Goal: Task Accomplishment & Management: Manage account settings

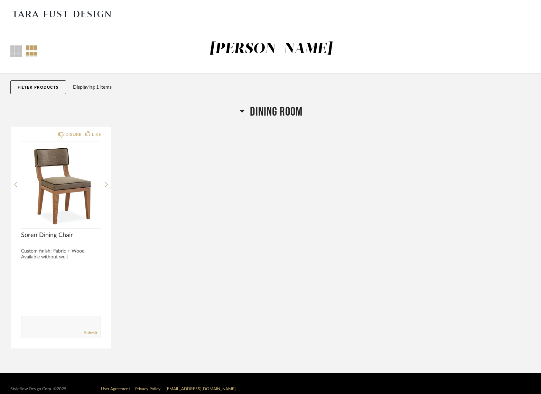
click at [241, 112] on icon at bounding box center [241, 111] width 5 height 3
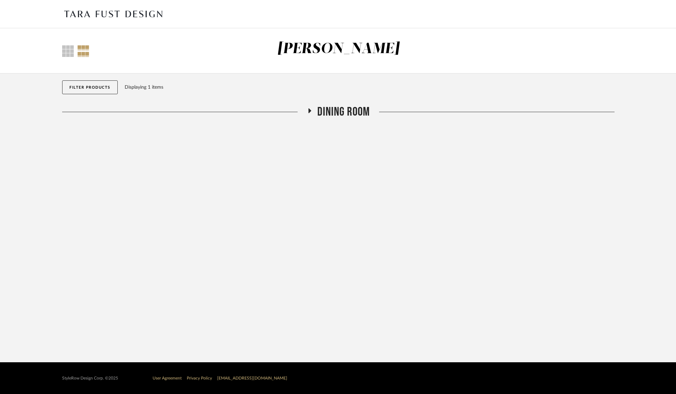
click at [99, 14] on img at bounding box center [114, 14] width 104 height 28
click at [69, 49] on div at bounding box center [68, 51] width 12 height 12
click at [301, 84] on div "Displaying 1 items" at bounding box center [368, 88] width 487 height 8
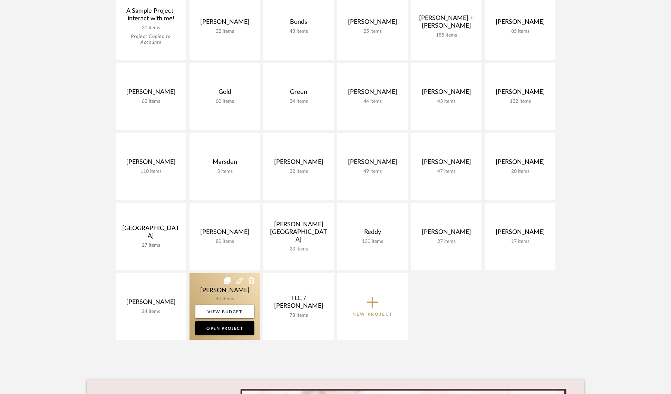
scroll to position [141, 0]
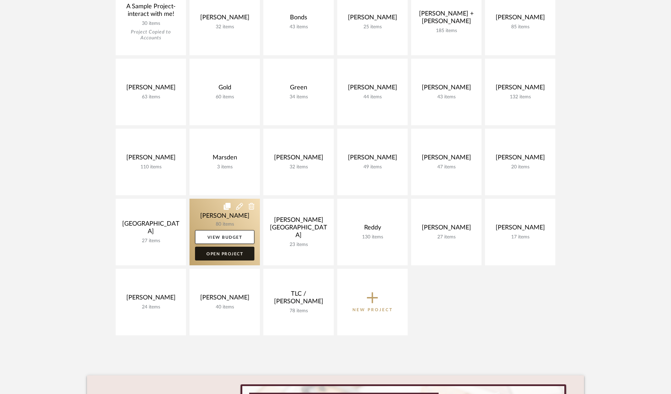
click at [226, 255] on link "Open Project" at bounding box center [224, 254] width 59 height 14
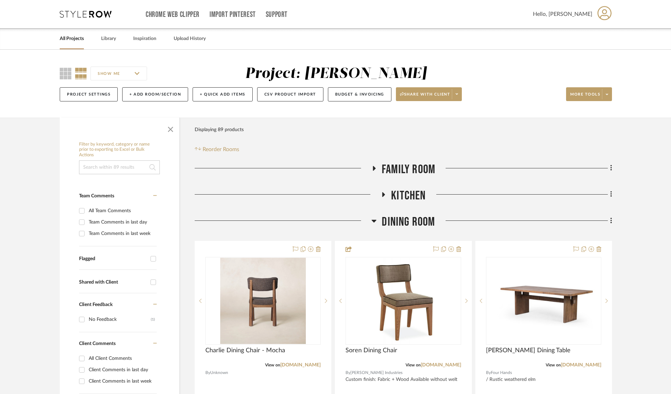
click at [374, 168] on icon at bounding box center [374, 168] width 3 height 5
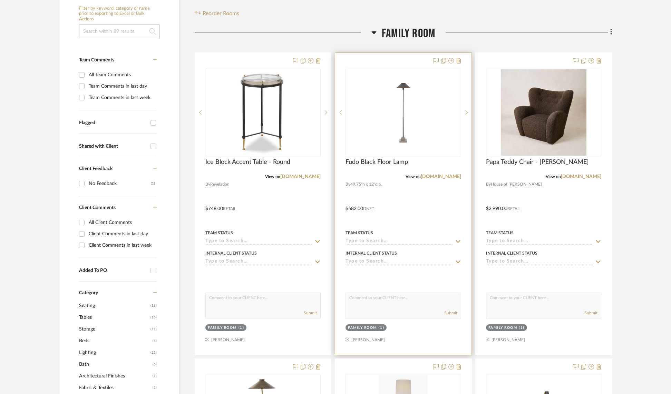
scroll to position [137, 0]
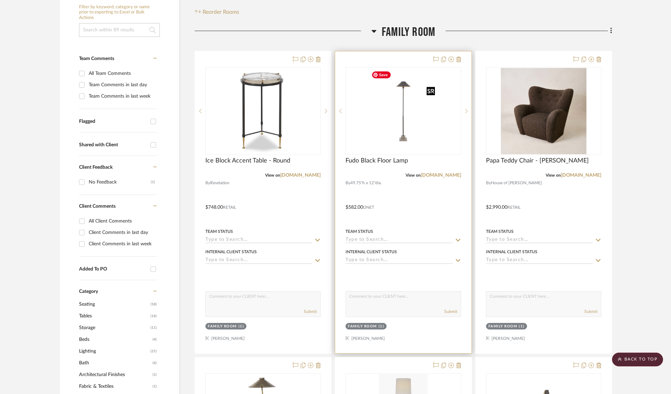
click at [405, 118] on img "0" at bounding box center [403, 111] width 69 height 86
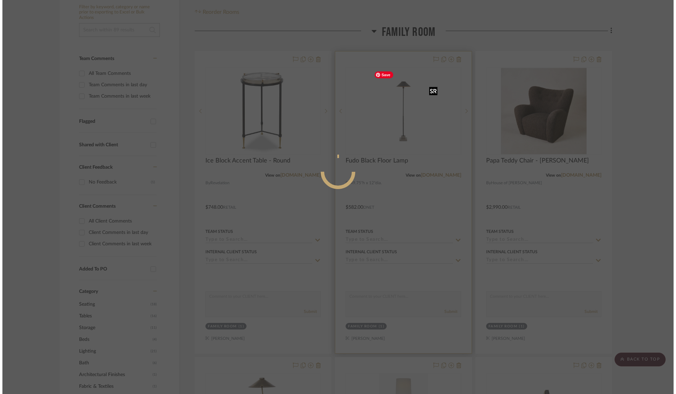
scroll to position [0, 0]
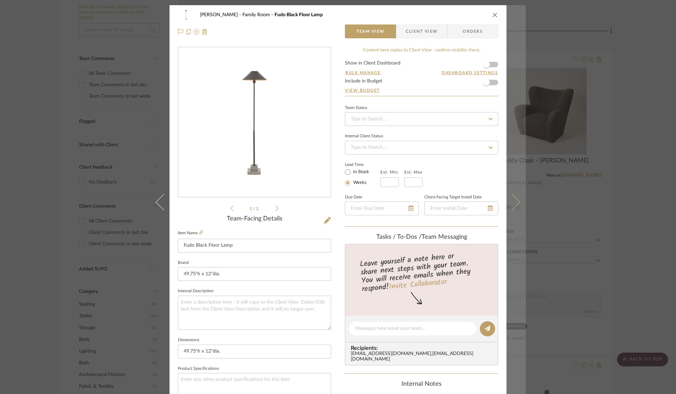
click at [513, 200] on icon at bounding box center [512, 202] width 17 height 17
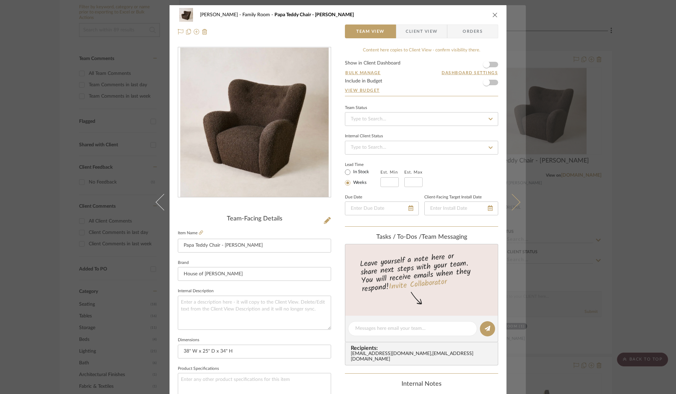
click at [514, 201] on icon at bounding box center [512, 202] width 17 height 17
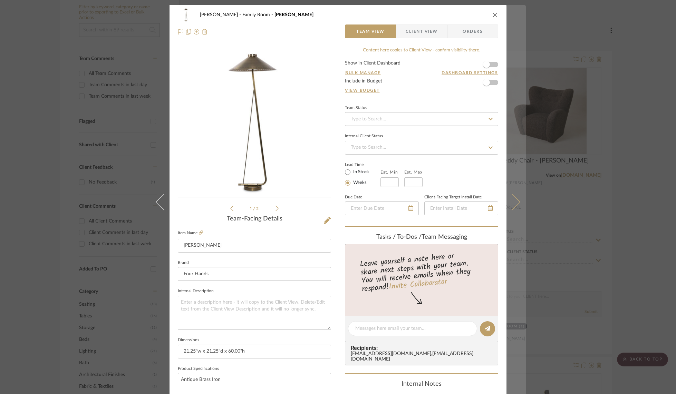
click at [513, 201] on icon at bounding box center [512, 202] width 17 height 17
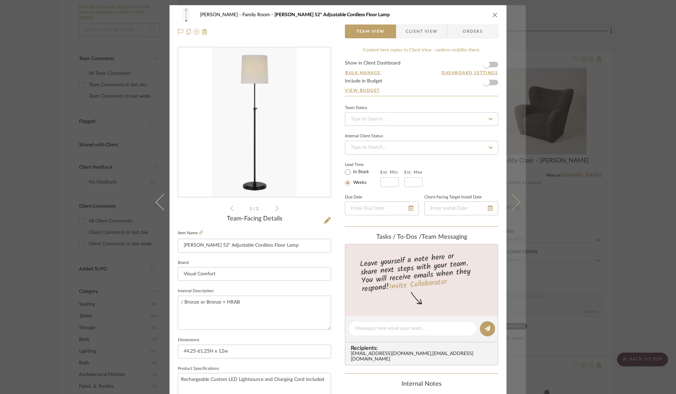
click at [514, 200] on icon at bounding box center [512, 202] width 17 height 17
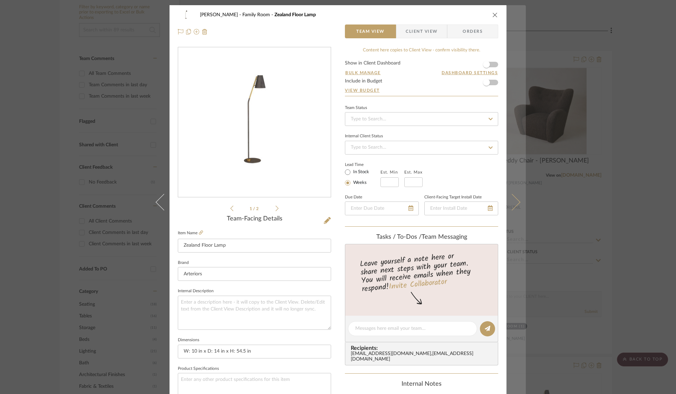
click at [514, 201] on icon at bounding box center [512, 202] width 17 height 17
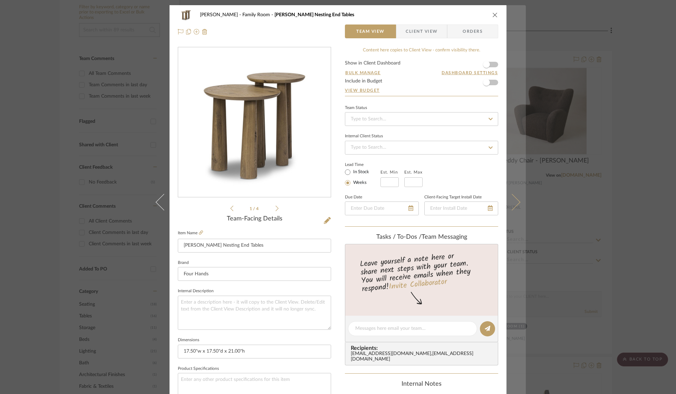
click at [513, 200] on icon at bounding box center [512, 202] width 17 height 17
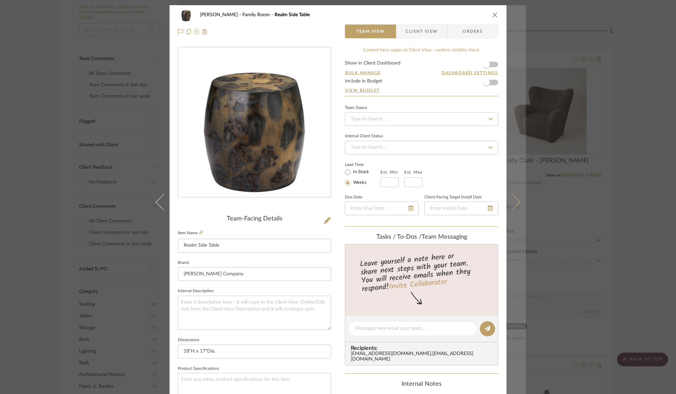
click at [513, 200] on icon at bounding box center [512, 202] width 17 height 17
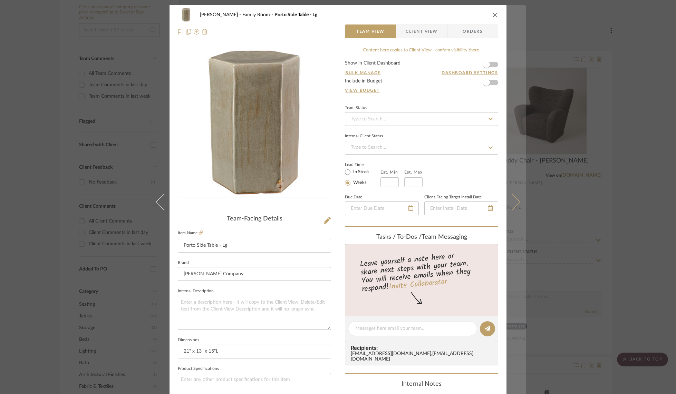
click at [513, 198] on icon at bounding box center [512, 202] width 17 height 17
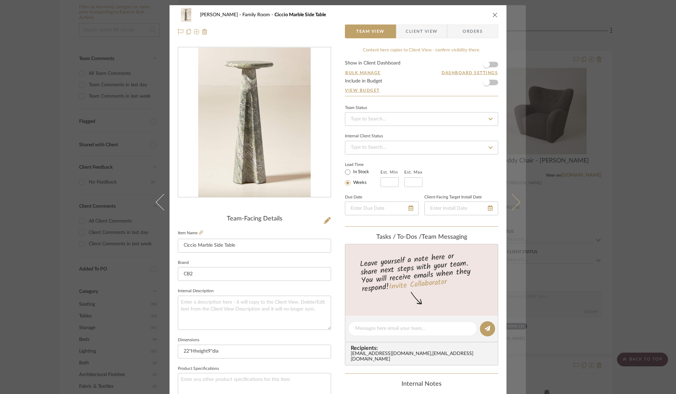
click at [511, 199] on icon at bounding box center [512, 202] width 17 height 17
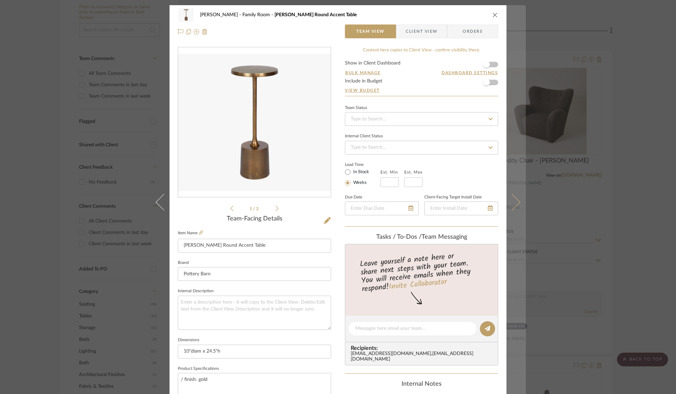
click at [512, 198] on icon at bounding box center [512, 202] width 17 height 17
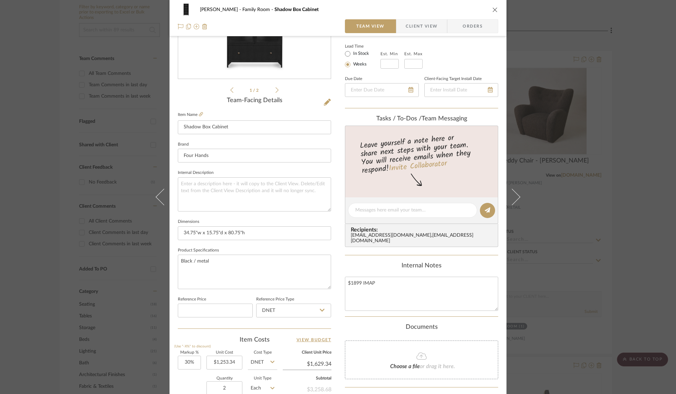
scroll to position [117, 0]
click at [199, 115] on icon at bounding box center [201, 115] width 4 height 4
click at [226, 309] on input at bounding box center [215, 312] width 75 height 14
type input "$1,899.00"
click at [286, 310] on input "DNET" at bounding box center [293, 312] width 75 height 14
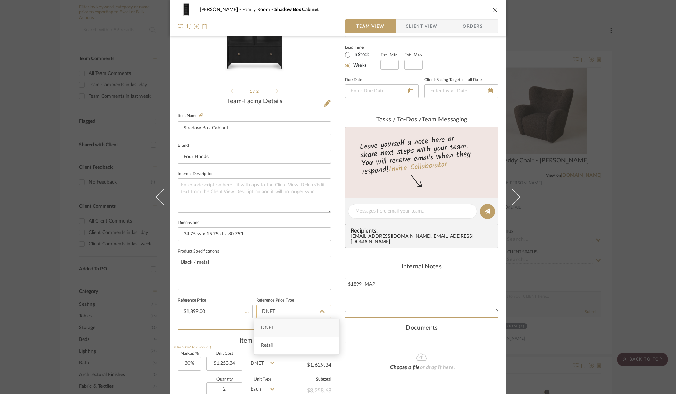
scroll to position [117, 0]
click at [285, 312] on input "DNET" at bounding box center [293, 312] width 75 height 14
click at [291, 341] on div "Retail" at bounding box center [296, 346] width 85 height 18
type input "Retail"
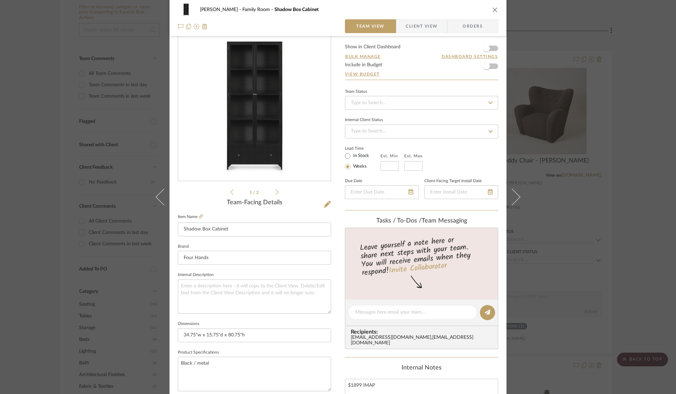
scroll to position [0, 0]
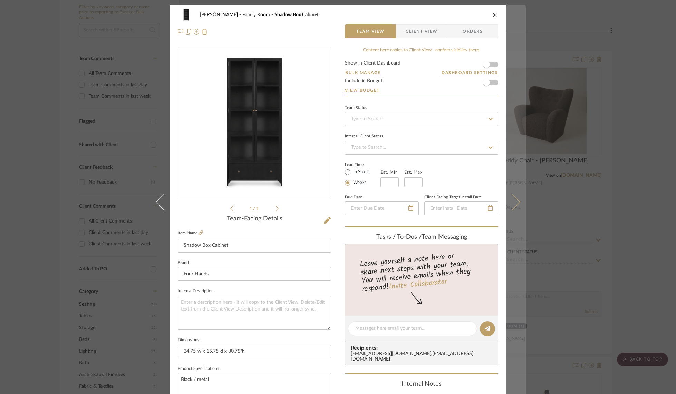
click at [512, 201] on icon at bounding box center [512, 202] width 17 height 17
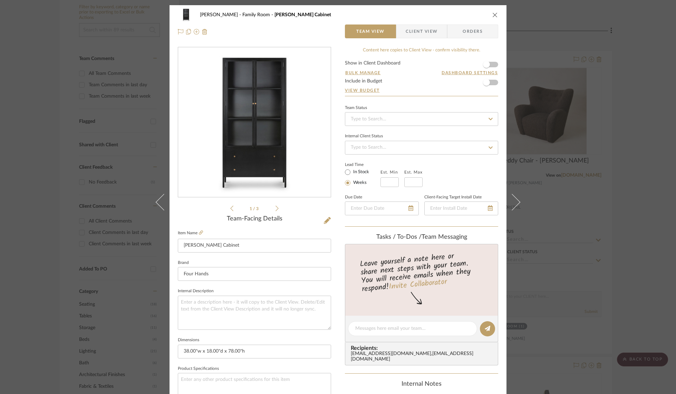
click at [512, 201] on icon at bounding box center [512, 202] width 17 height 17
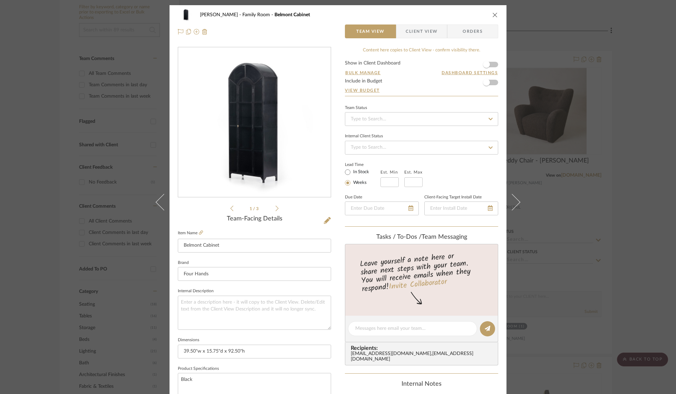
click at [512, 201] on icon at bounding box center [512, 202] width 17 height 17
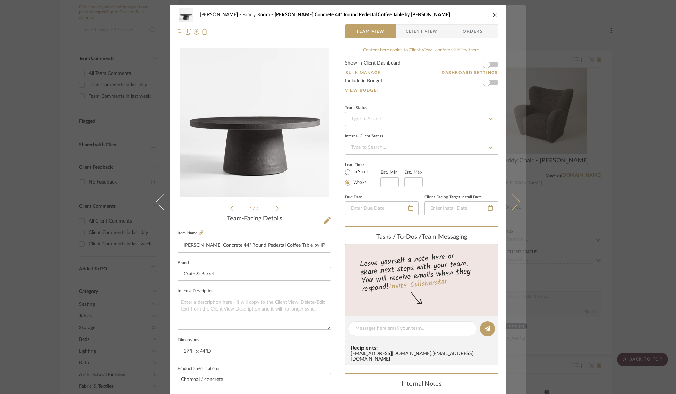
click at [514, 200] on icon at bounding box center [512, 202] width 17 height 17
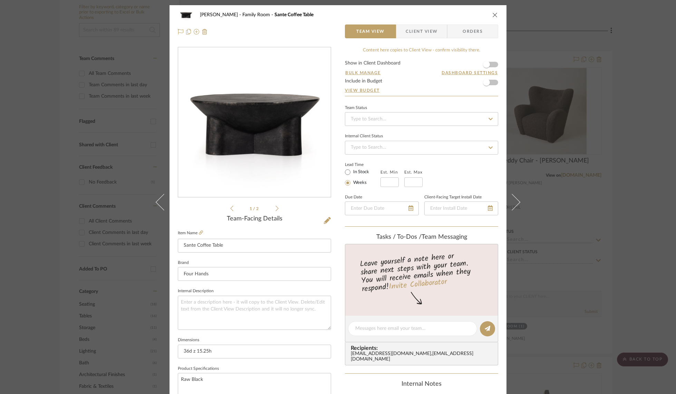
click at [514, 200] on icon at bounding box center [512, 202] width 17 height 17
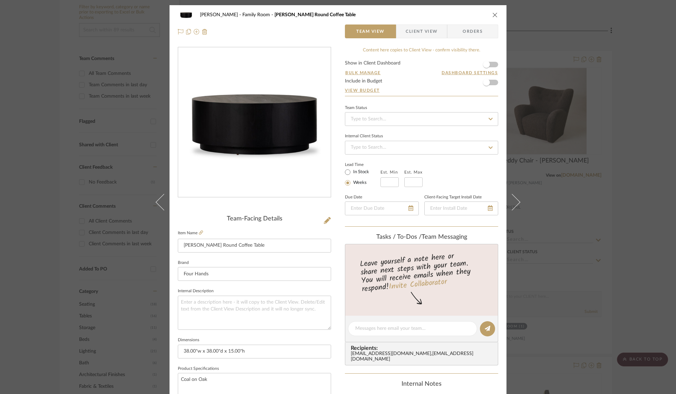
click at [514, 200] on icon at bounding box center [512, 202] width 17 height 17
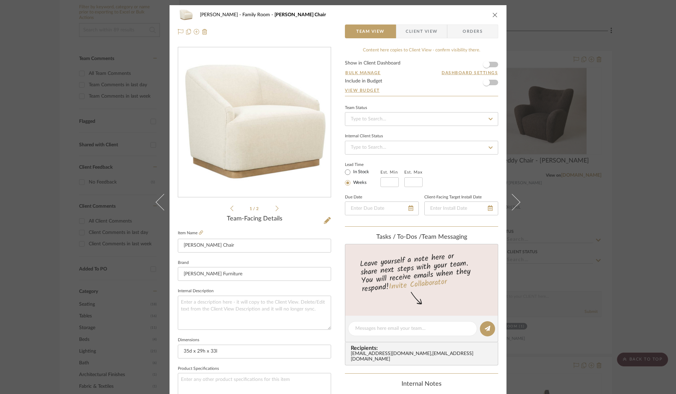
click at [514, 200] on icon at bounding box center [512, 202] width 17 height 17
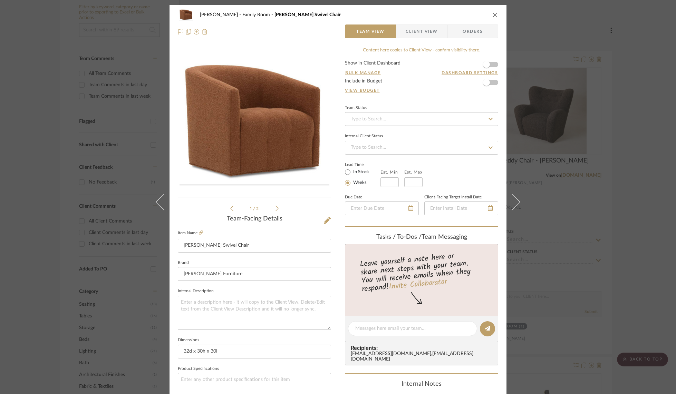
click at [514, 200] on icon at bounding box center [512, 202] width 17 height 17
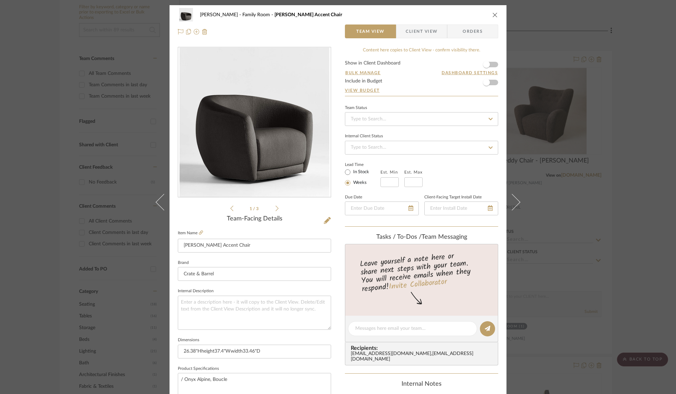
click at [514, 200] on icon at bounding box center [512, 202] width 17 height 17
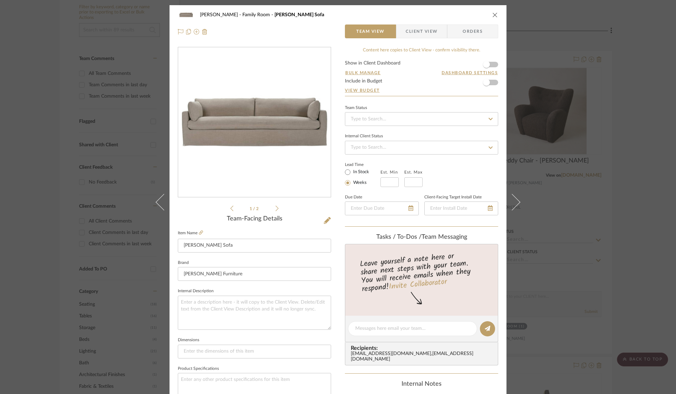
click at [514, 200] on icon at bounding box center [512, 202] width 17 height 17
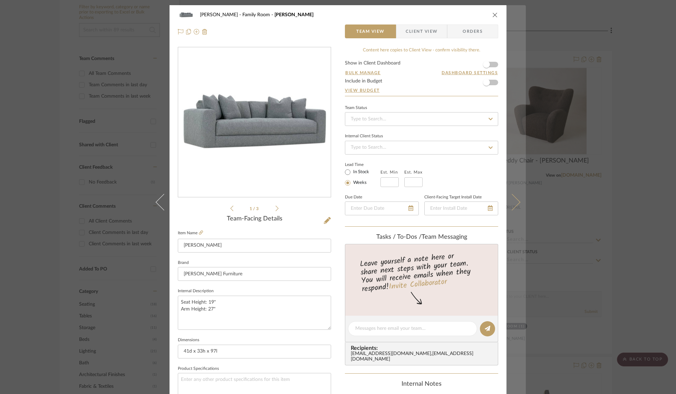
click at [513, 201] on icon at bounding box center [512, 202] width 17 height 17
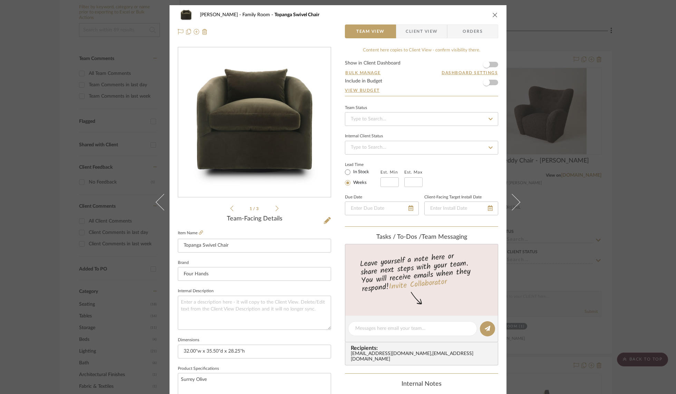
click at [276, 210] on icon at bounding box center [277, 209] width 3 height 6
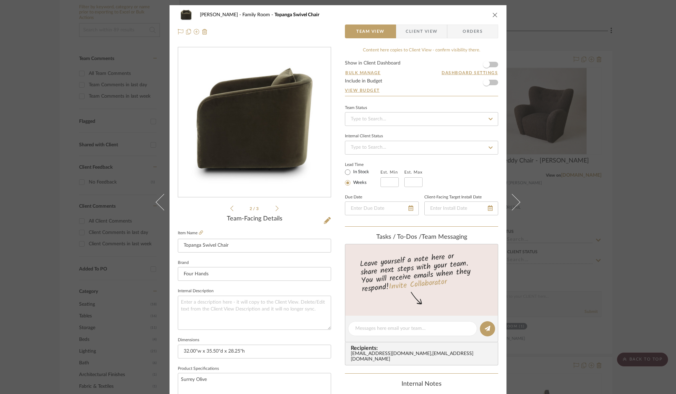
click at [276, 210] on icon at bounding box center [277, 209] width 3 height 6
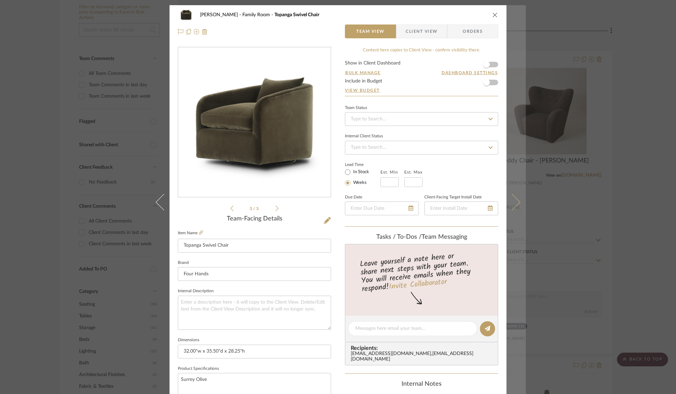
click at [514, 202] on icon at bounding box center [512, 202] width 17 height 17
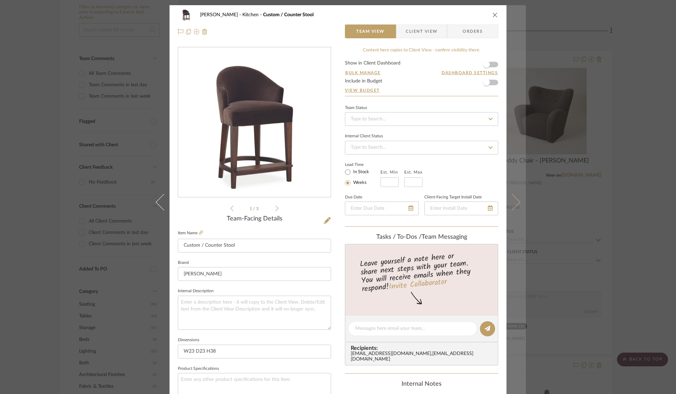
click at [515, 202] on icon at bounding box center [512, 202] width 17 height 17
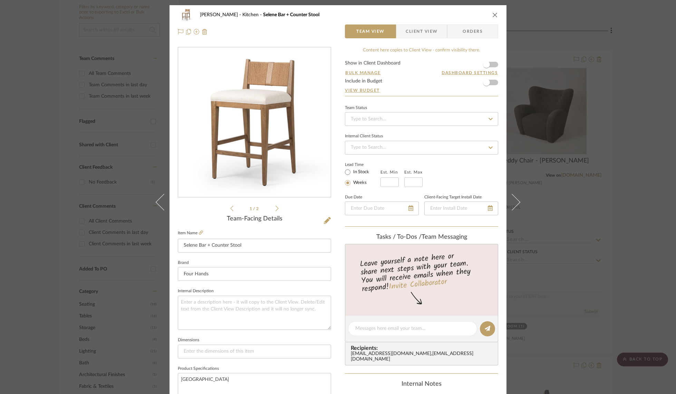
click at [515, 202] on icon at bounding box center [512, 202] width 17 height 17
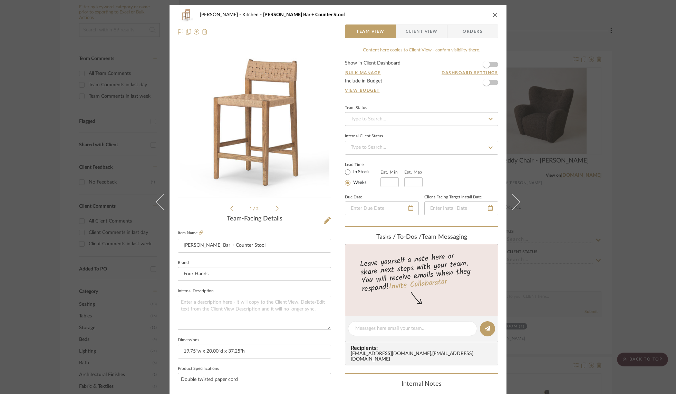
click at [515, 202] on icon at bounding box center [512, 202] width 17 height 17
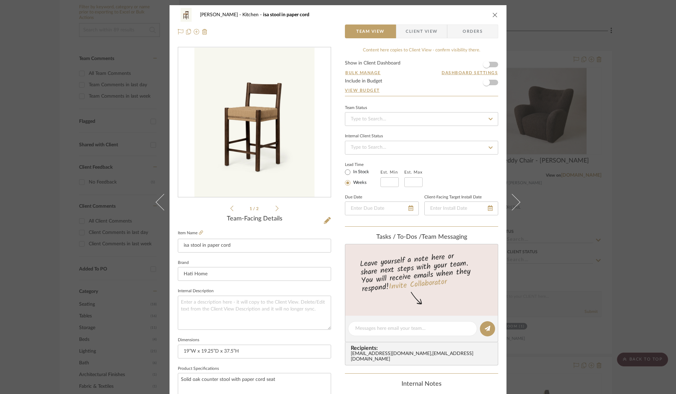
click at [515, 202] on icon at bounding box center [512, 202] width 17 height 17
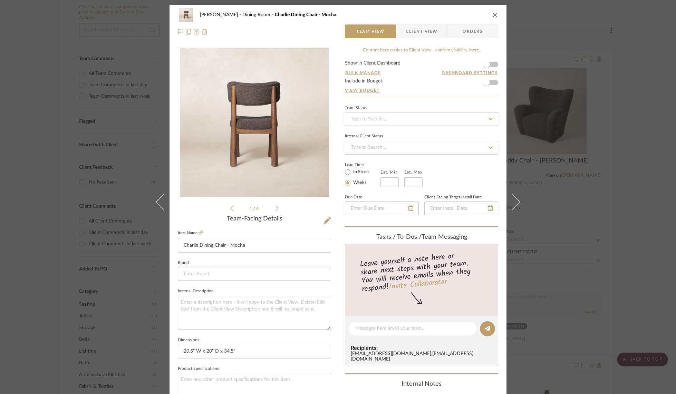
click at [515, 202] on icon at bounding box center [512, 202] width 17 height 17
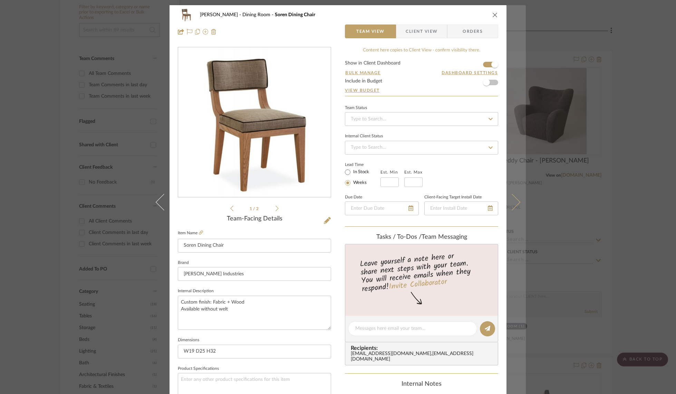
click at [513, 201] on icon at bounding box center [512, 202] width 17 height 17
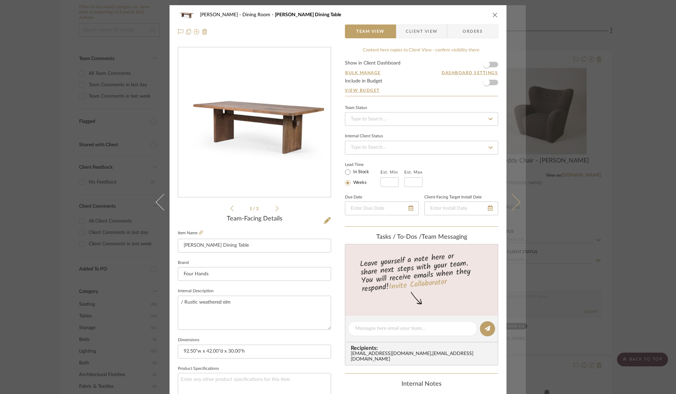
click at [514, 202] on icon at bounding box center [512, 202] width 17 height 17
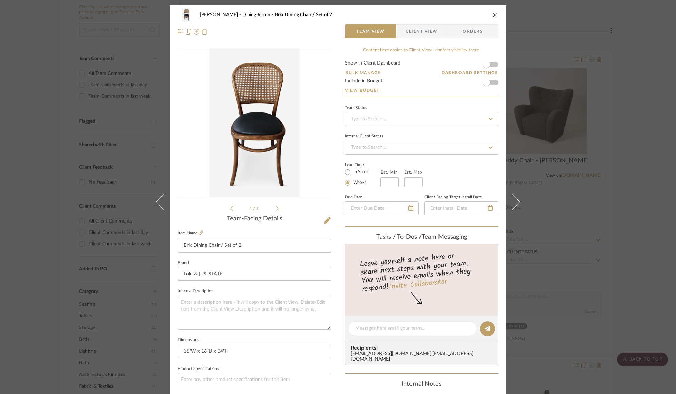
click at [514, 202] on icon at bounding box center [512, 202] width 17 height 17
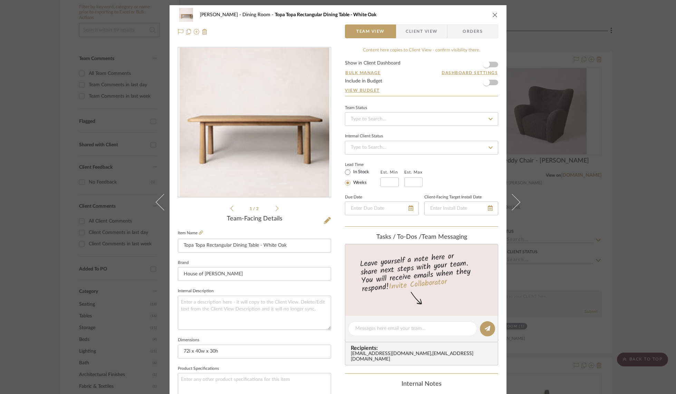
click at [514, 202] on icon at bounding box center [512, 202] width 17 height 17
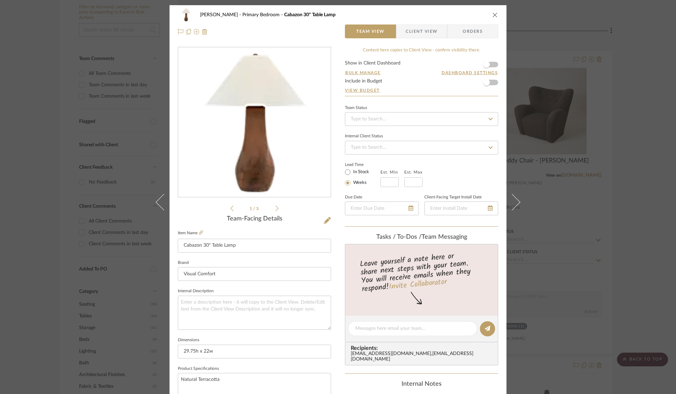
click at [276, 208] on icon at bounding box center [277, 209] width 3 height 6
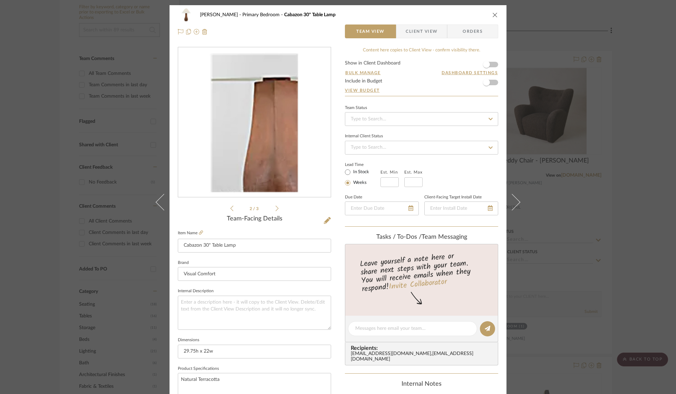
click at [276, 208] on icon at bounding box center [277, 209] width 3 height 6
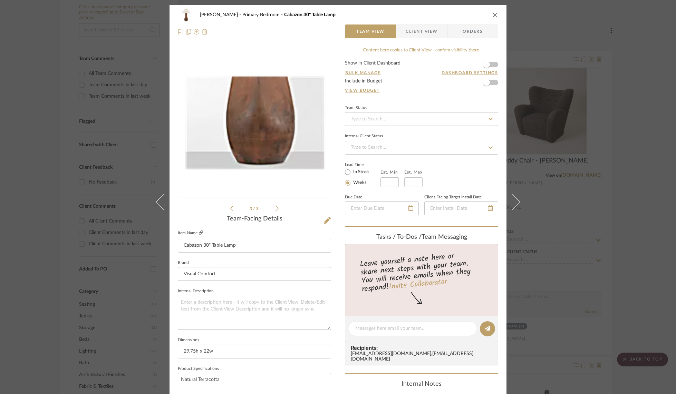
click at [199, 232] on icon at bounding box center [201, 233] width 4 height 4
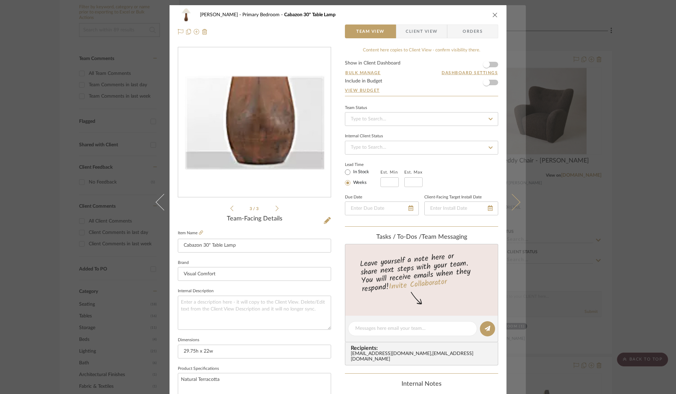
click at [512, 201] on icon at bounding box center [512, 202] width 17 height 17
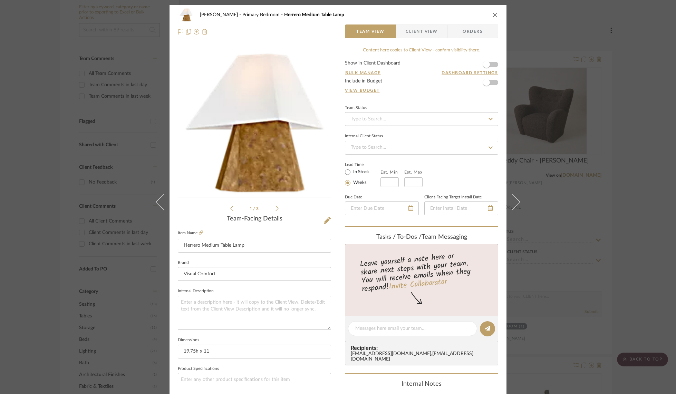
click at [276, 209] on icon at bounding box center [277, 209] width 3 height 6
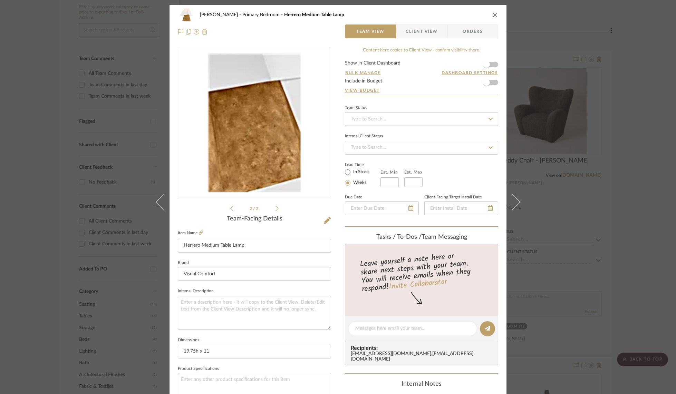
click at [276, 209] on icon at bounding box center [277, 209] width 3 height 6
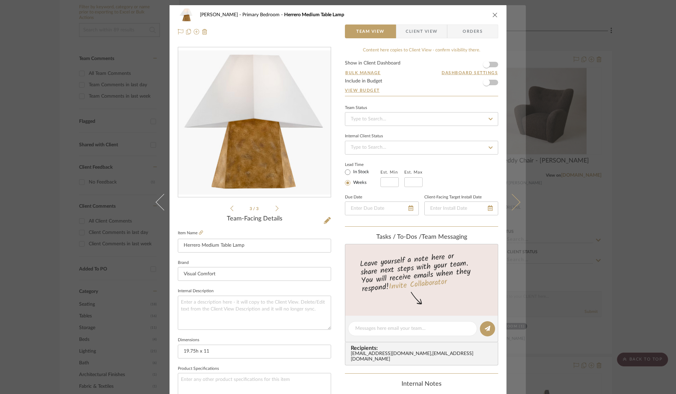
click at [513, 201] on icon at bounding box center [512, 202] width 17 height 17
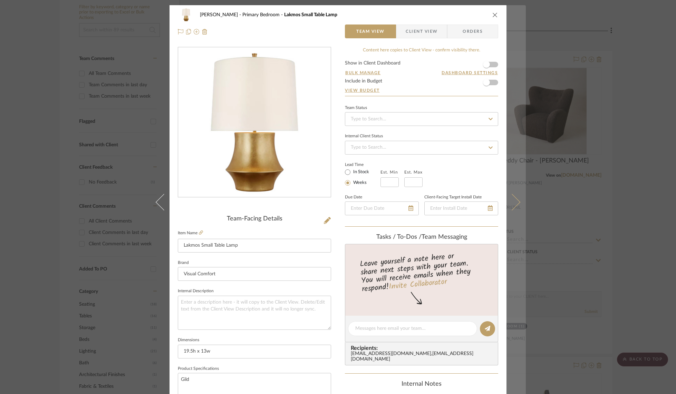
click at [514, 202] on icon at bounding box center [512, 202] width 17 height 17
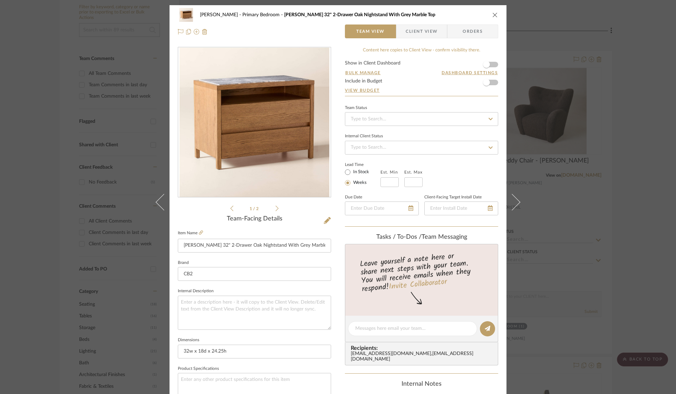
click at [514, 202] on icon at bounding box center [512, 202] width 17 height 17
